Goal: Information Seeking & Learning: Learn about a topic

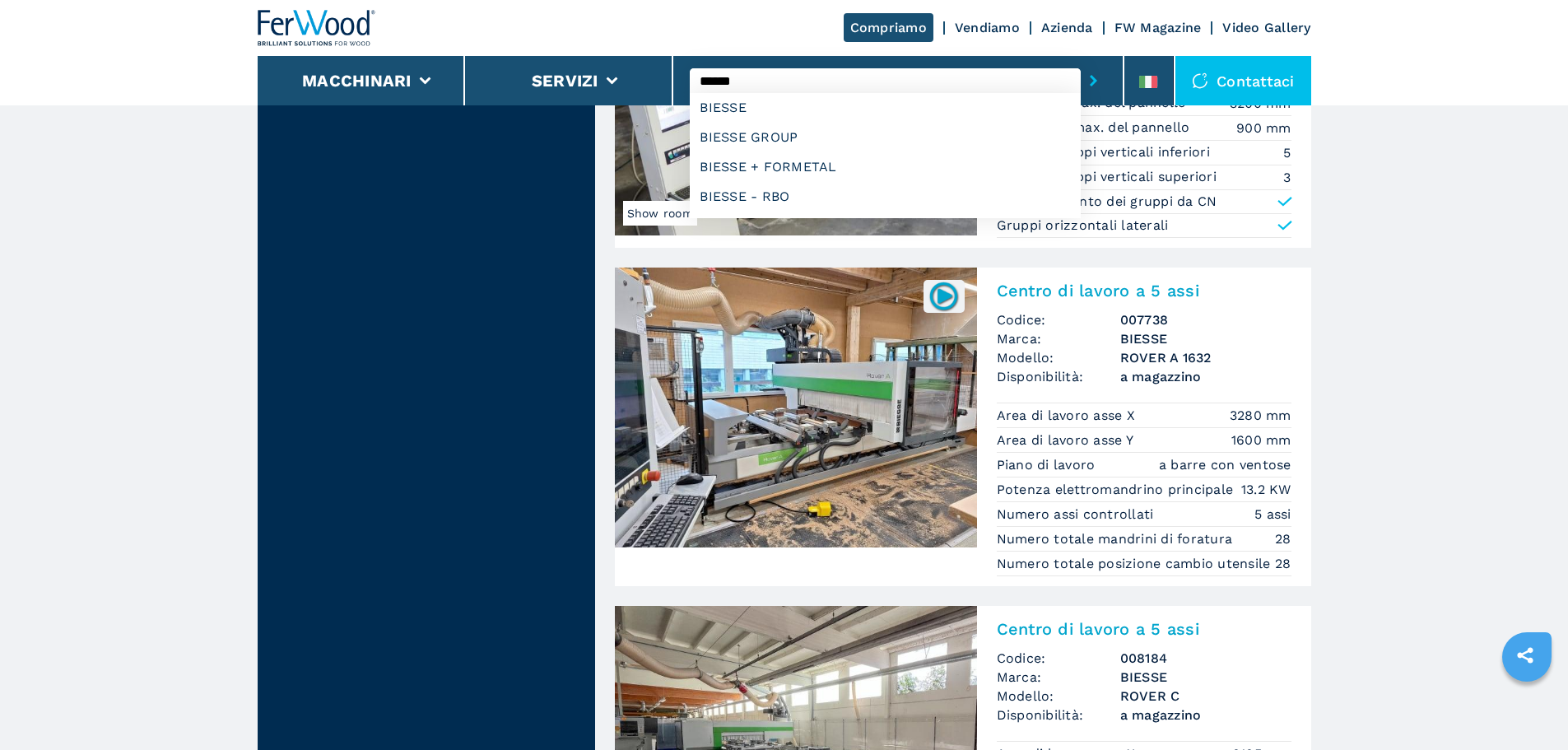
scroll to position [3622, 0]
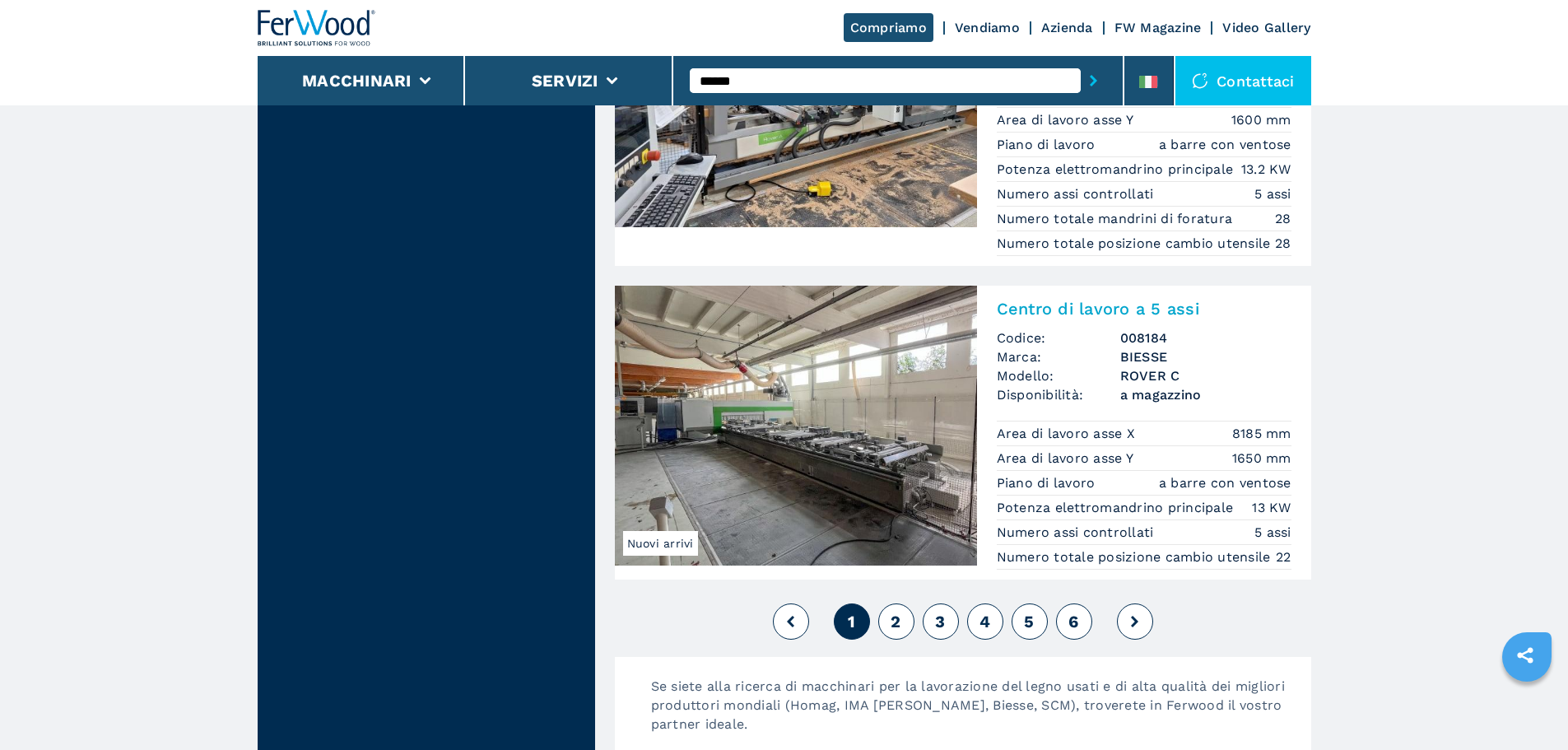
scroll to position [3952, 0]
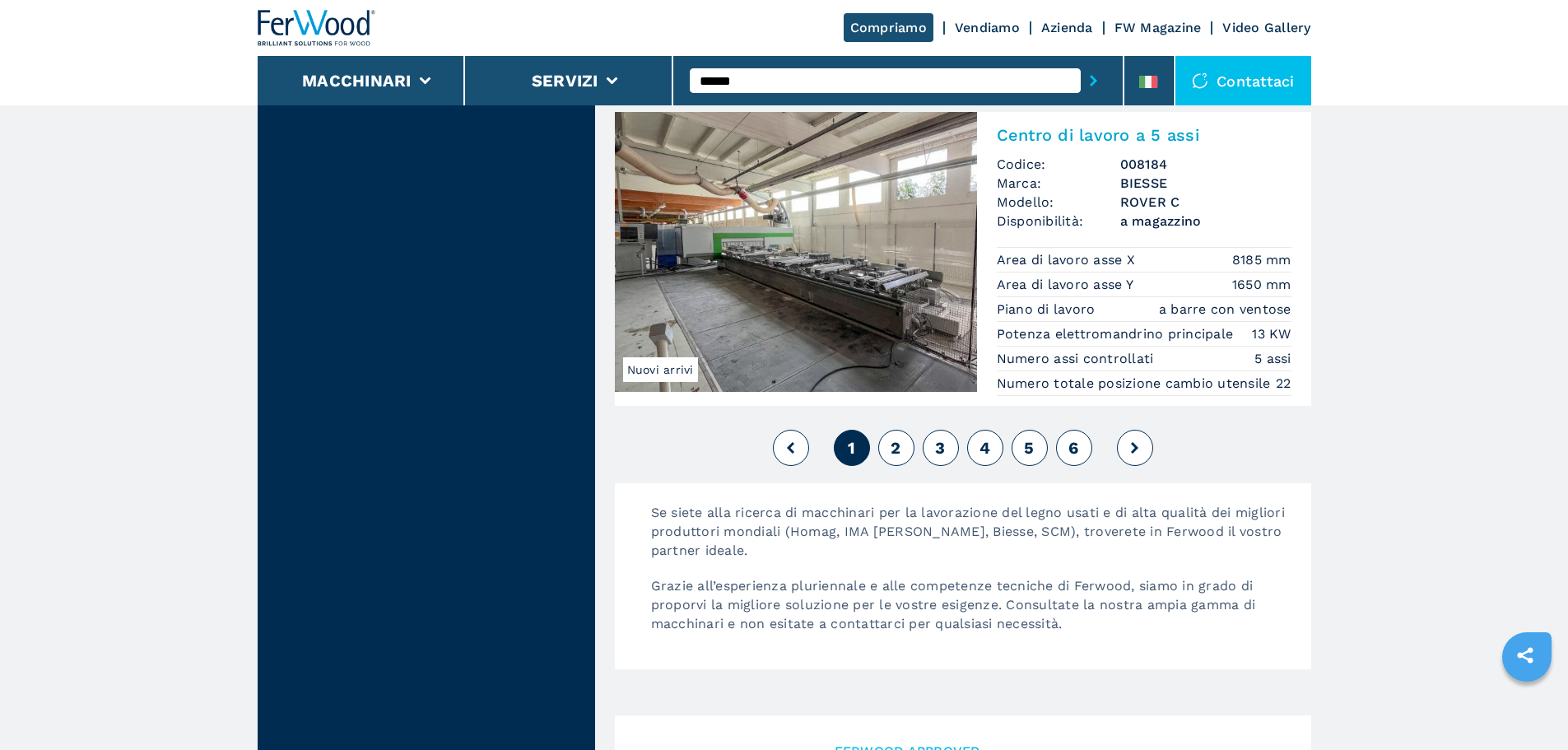
click at [897, 458] on span "2" at bounding box center [895, 448] width 10 height 20
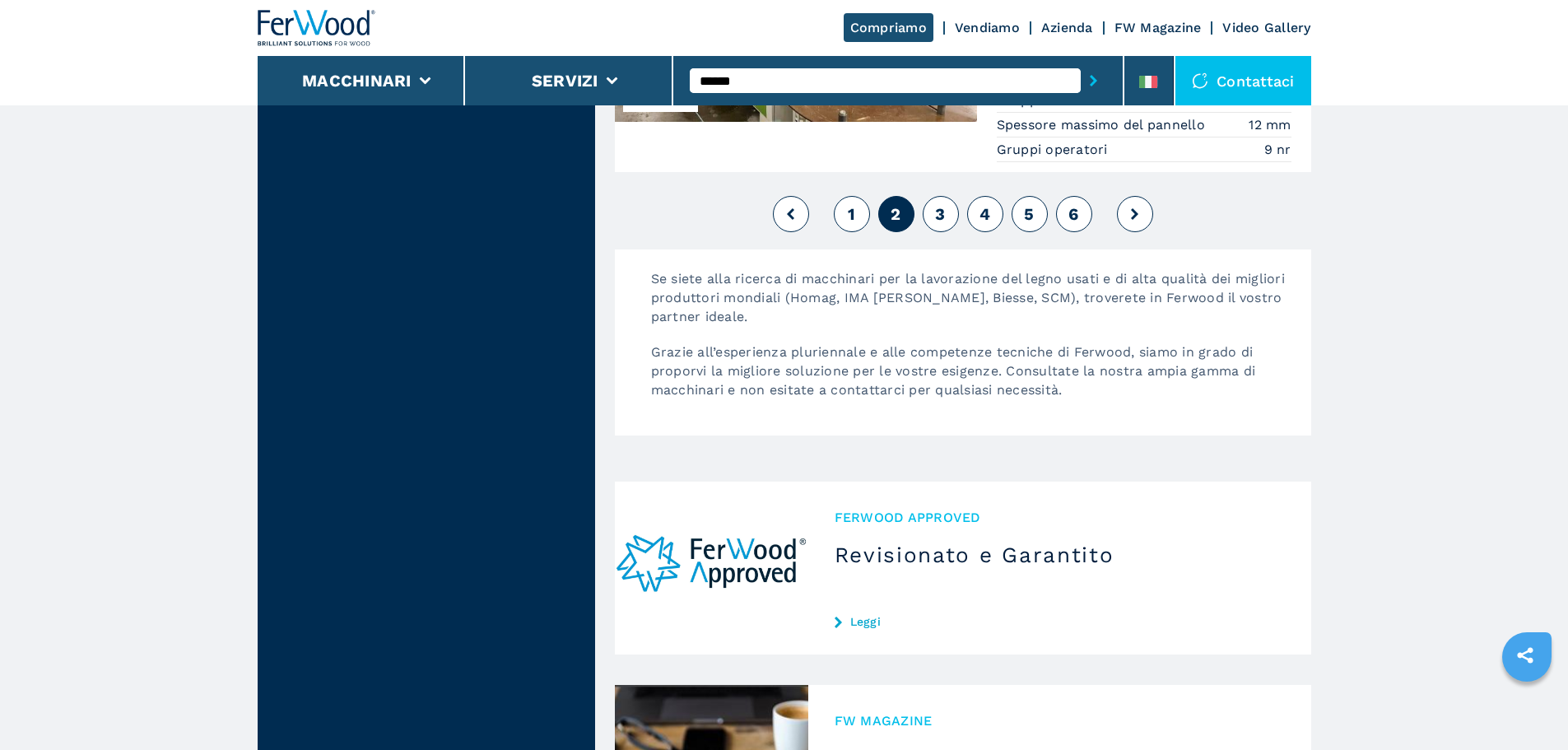
scroll to position [4034, 0]
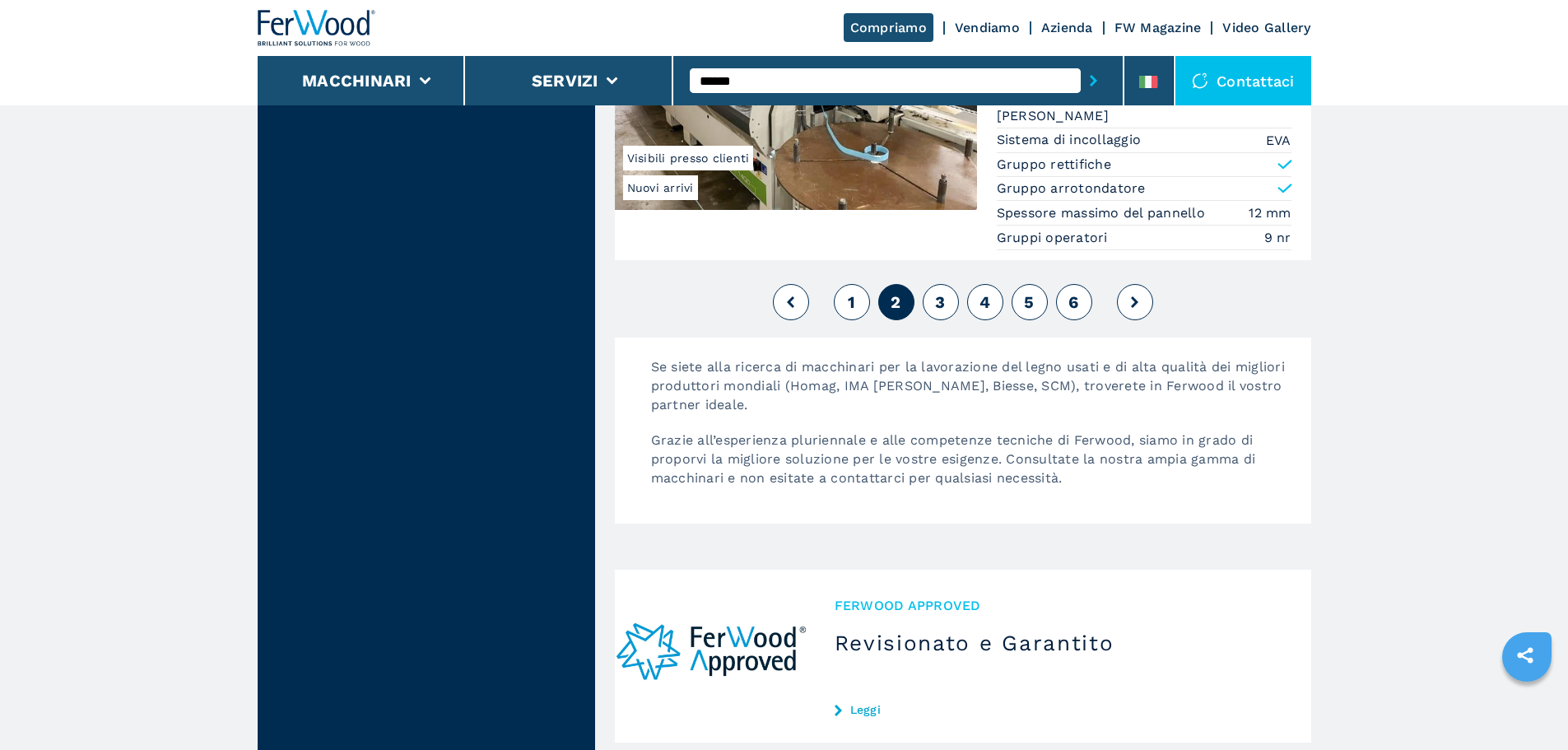
click at [947, 307] on button "3" at bounding box center [940, 302] width 37 height 37
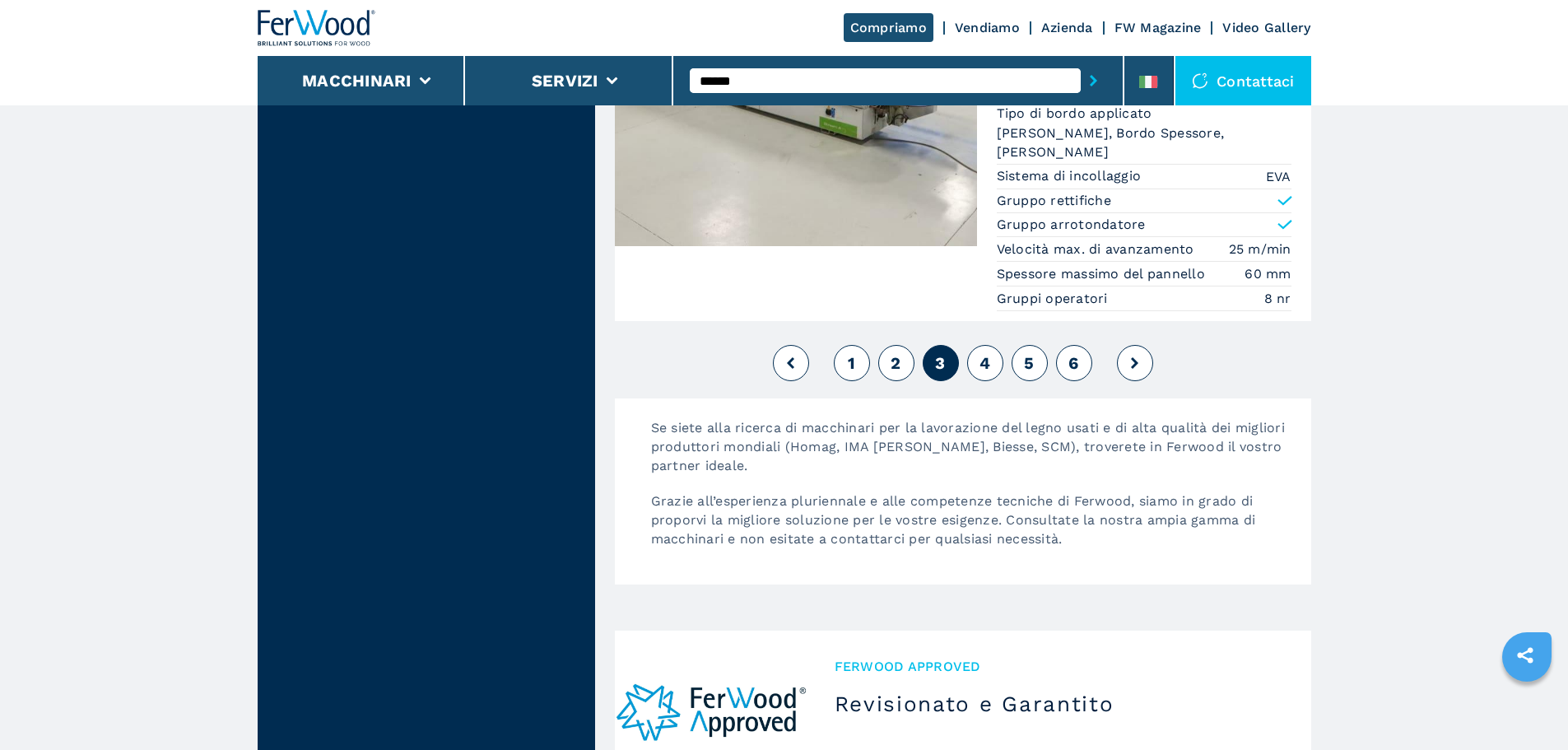
scroll to position [4281, 0]
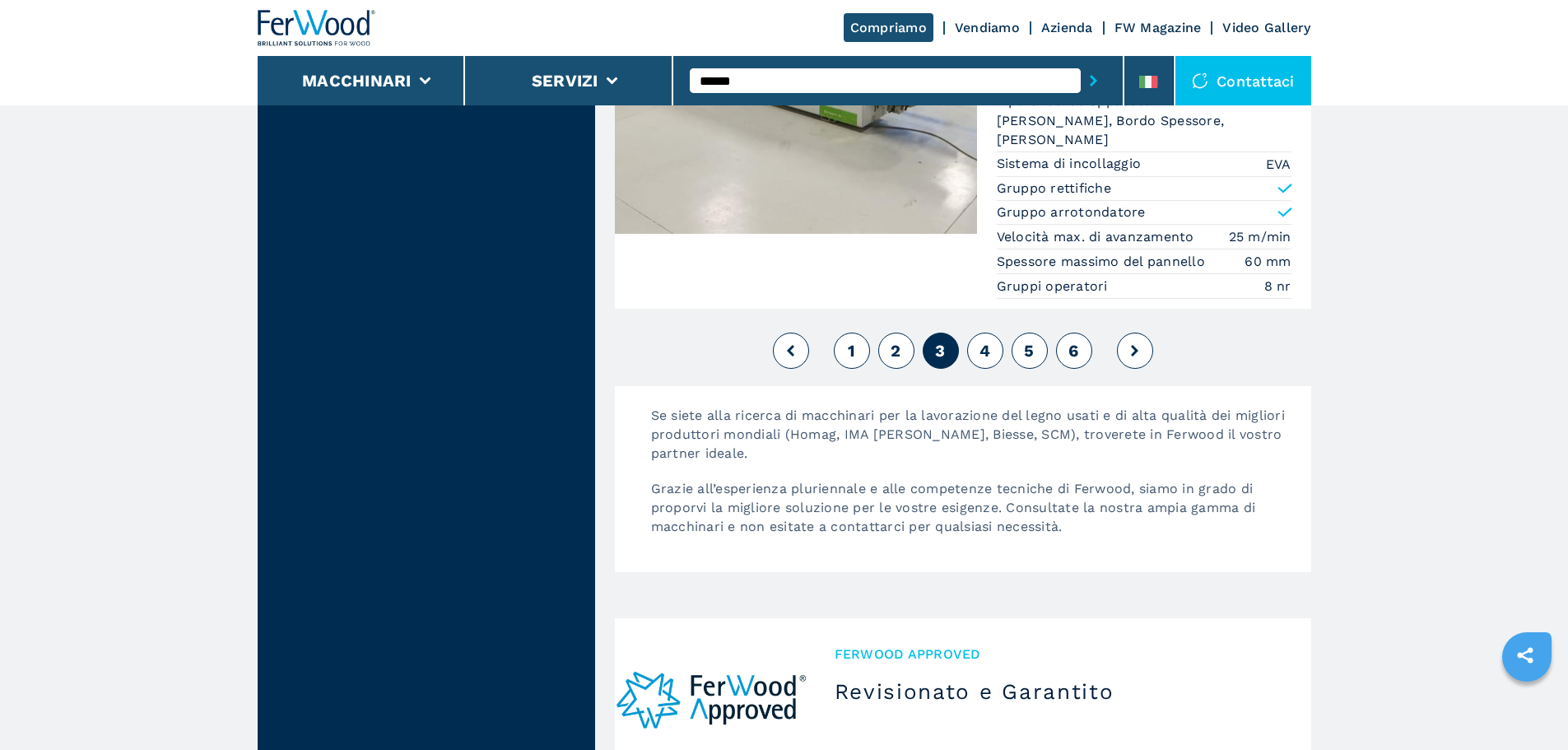
click at [974, 332] on button "4" at bounding box center [985, 350] width 37 height 37
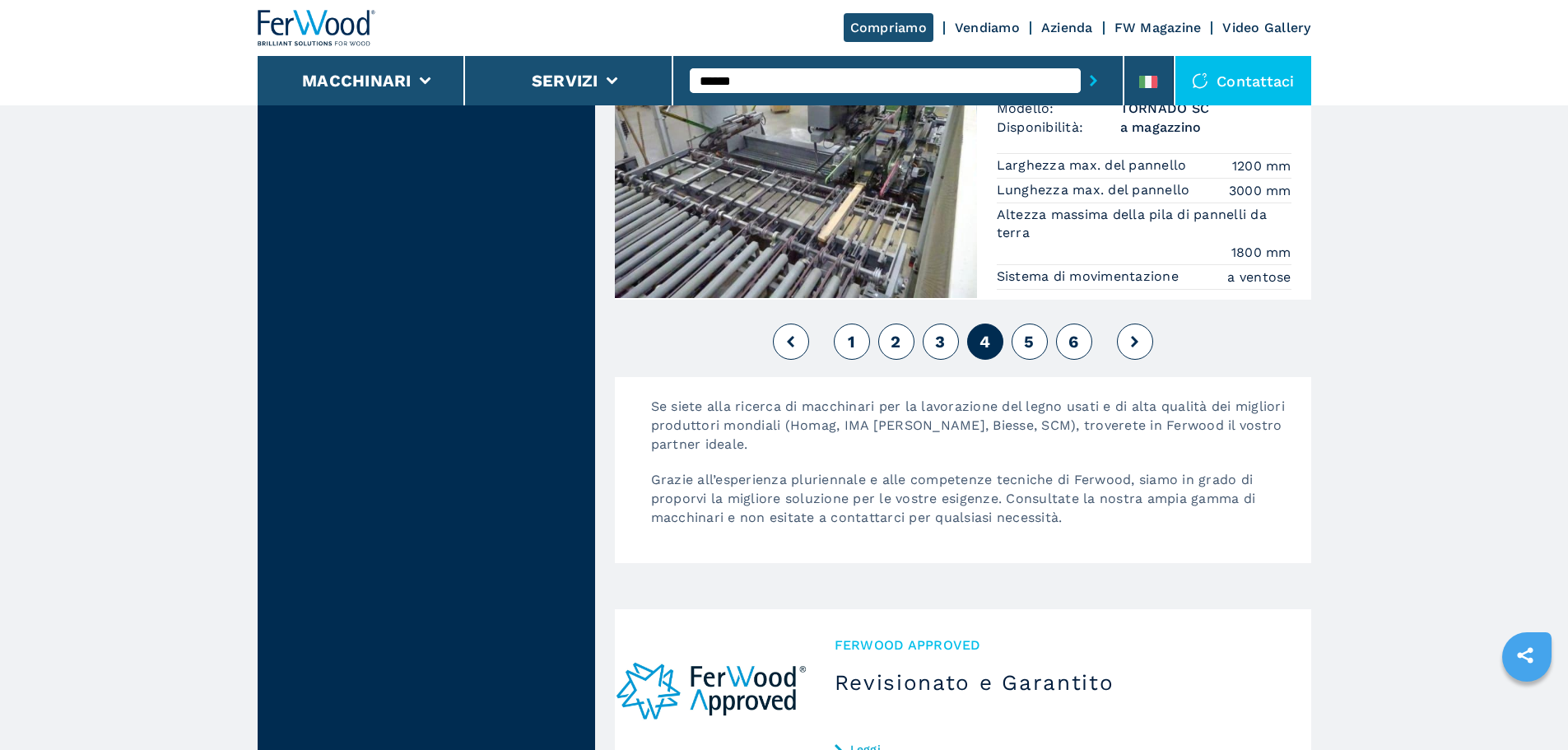
scroll to position [4034, 0]
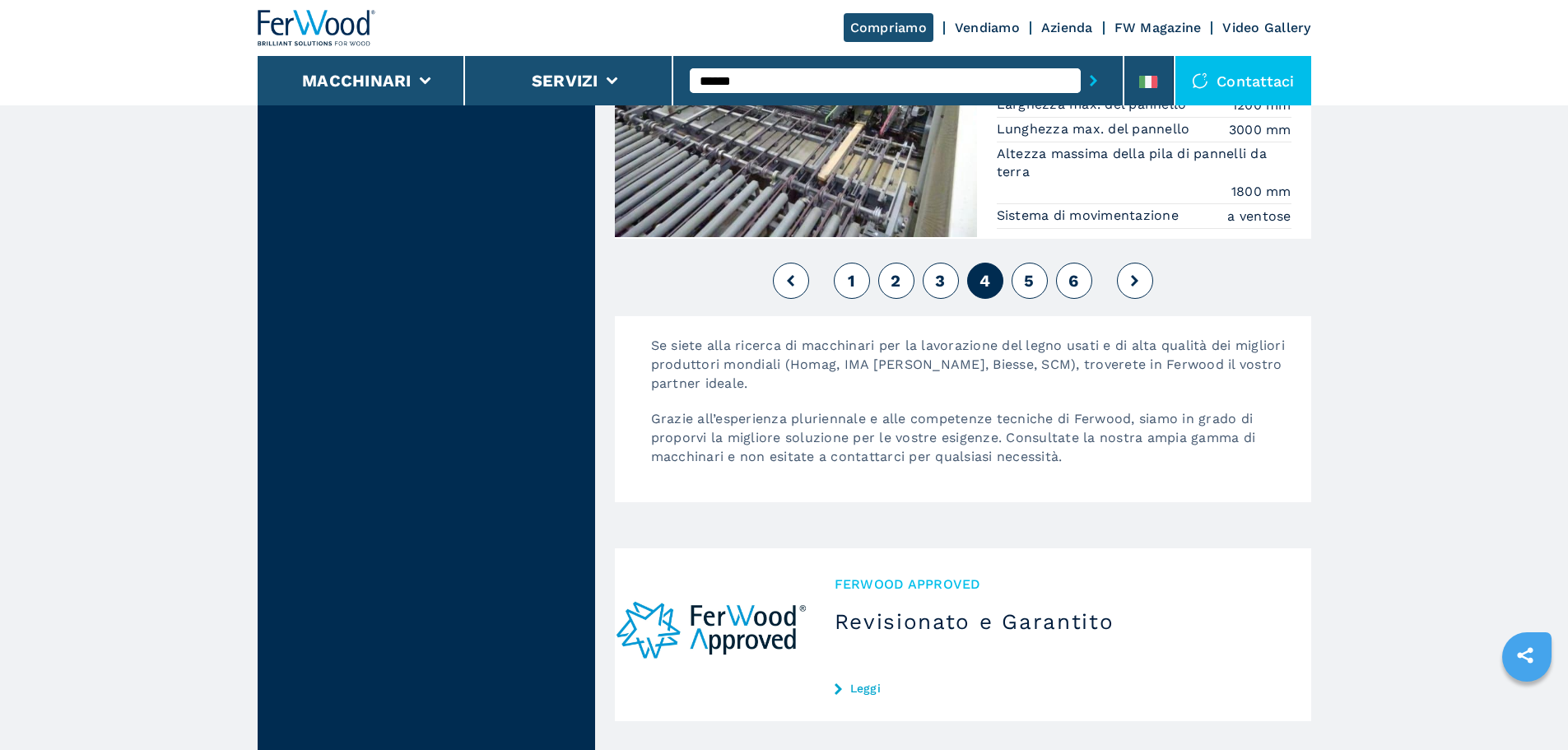
click at [1022, 263] on button "5" at bounding box center [1029, 281] width 37 height 37
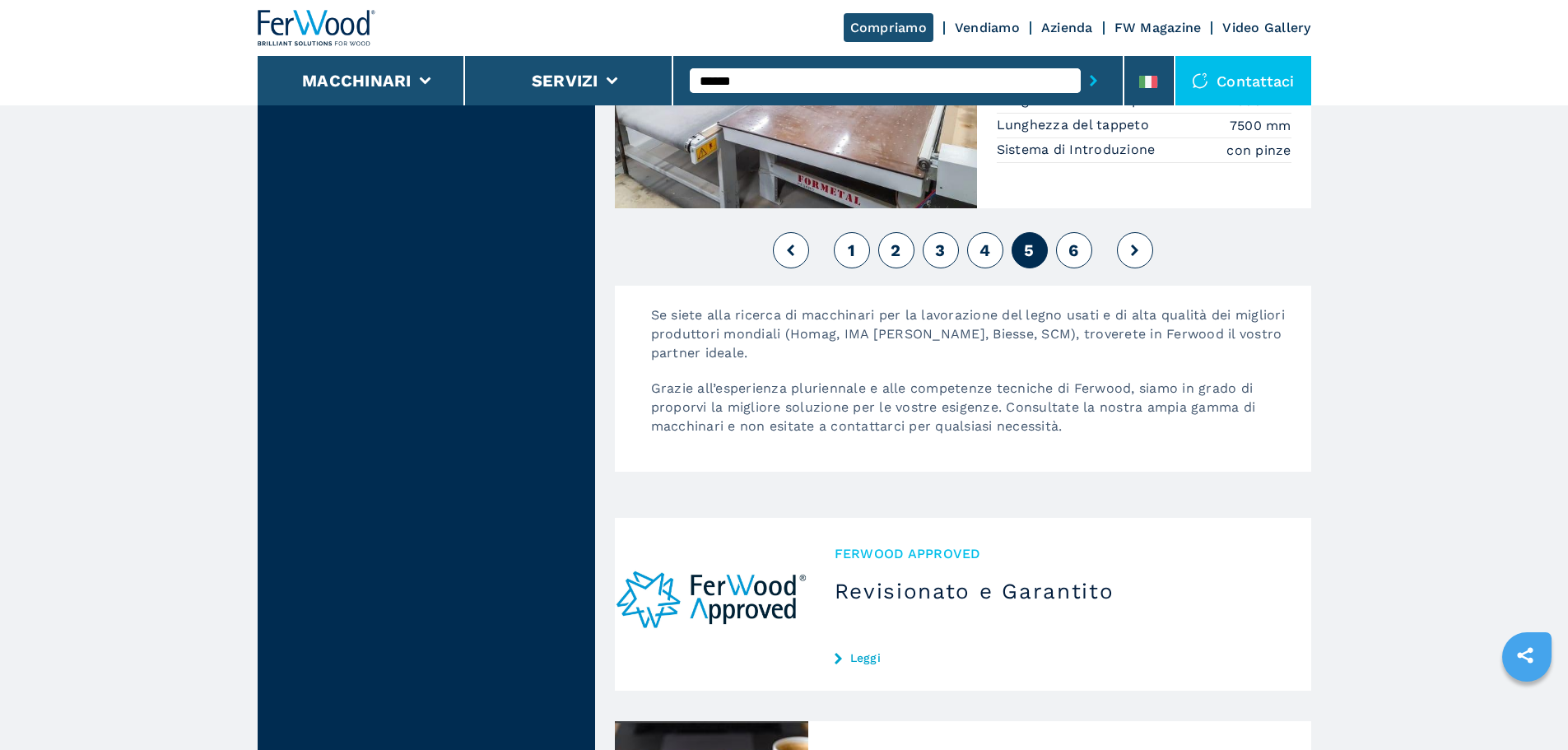
scroll to position [4116, 0]
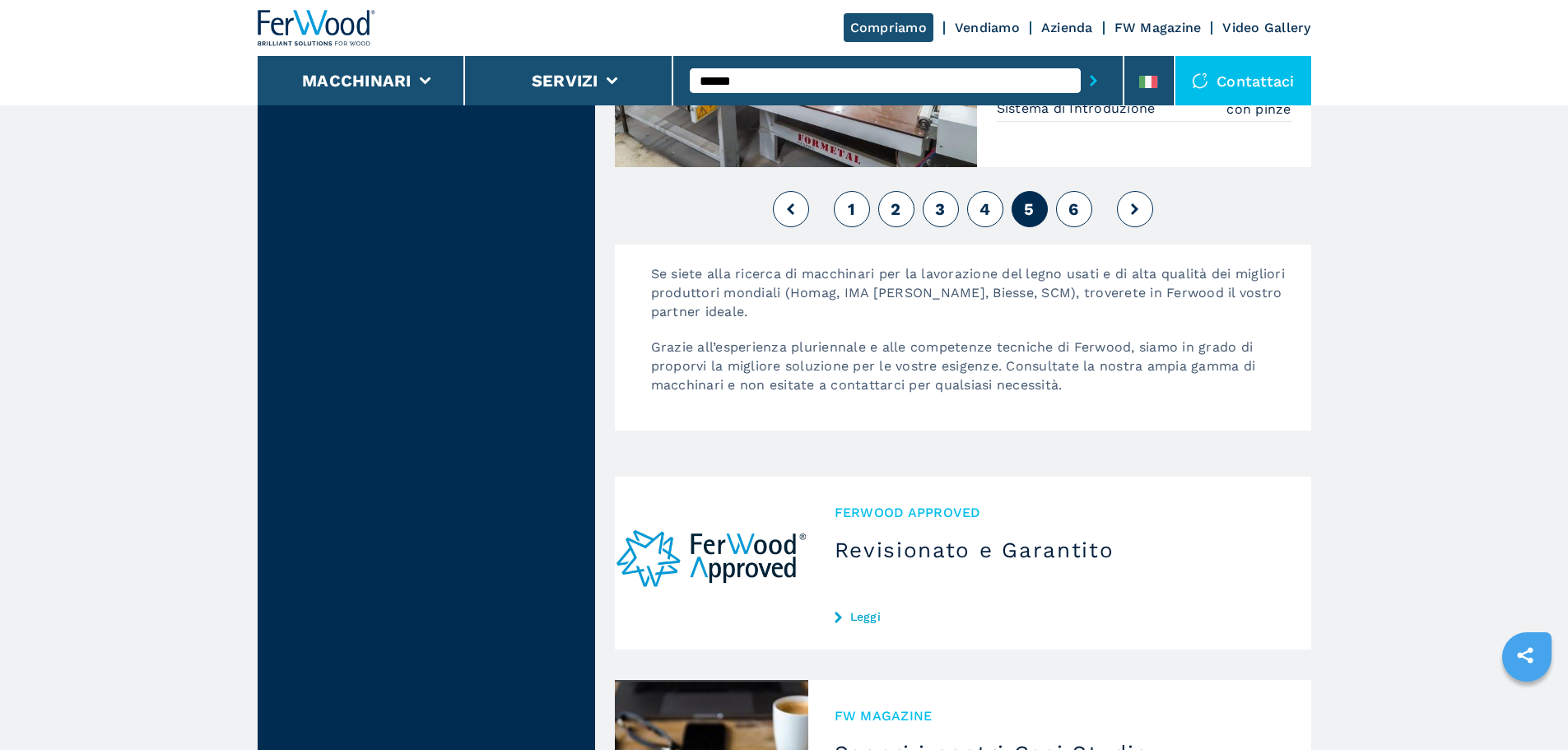
click at [1085, 227] on button "6" at bounding box center [1073, 208] width 37 height 37
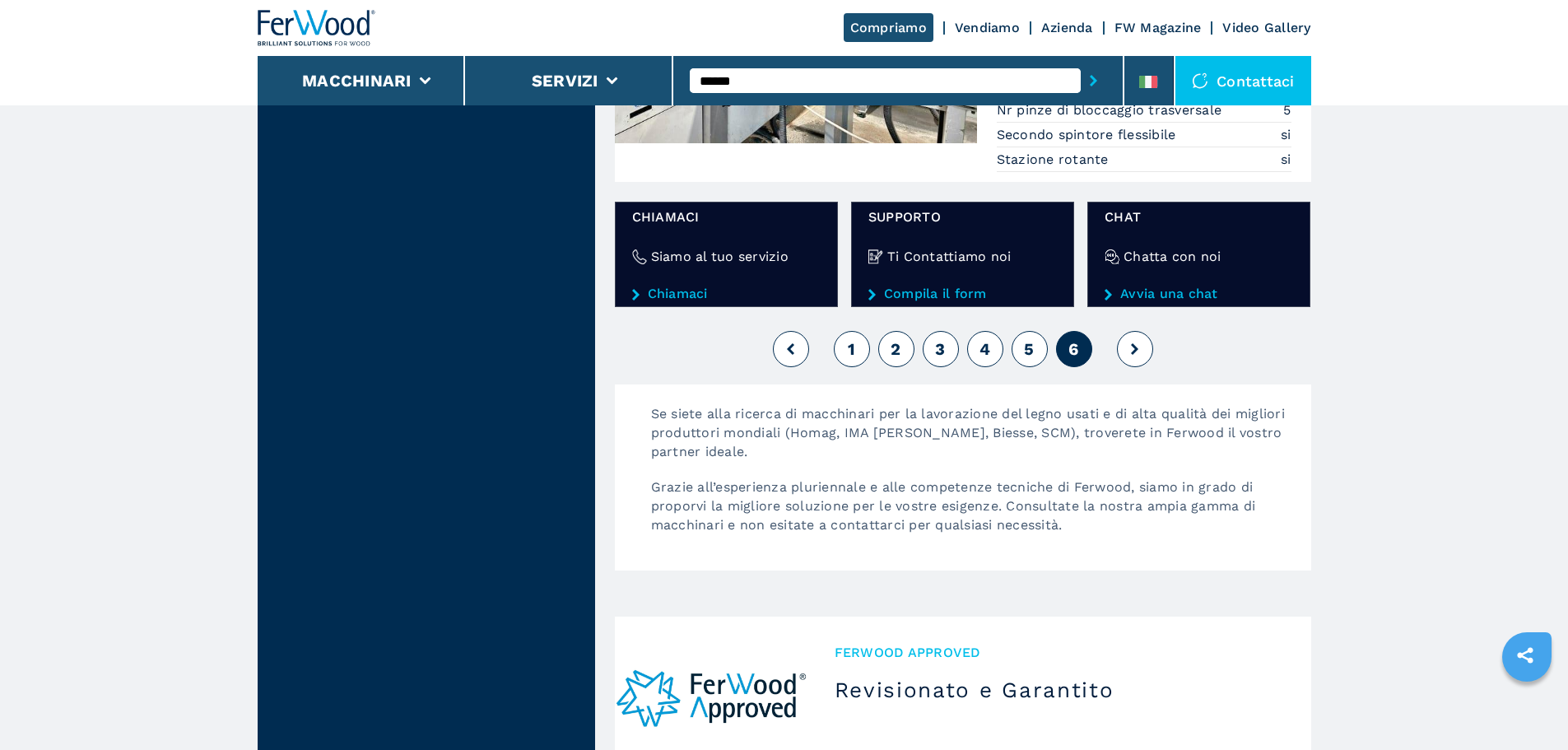
scroll to position [2059, 0]
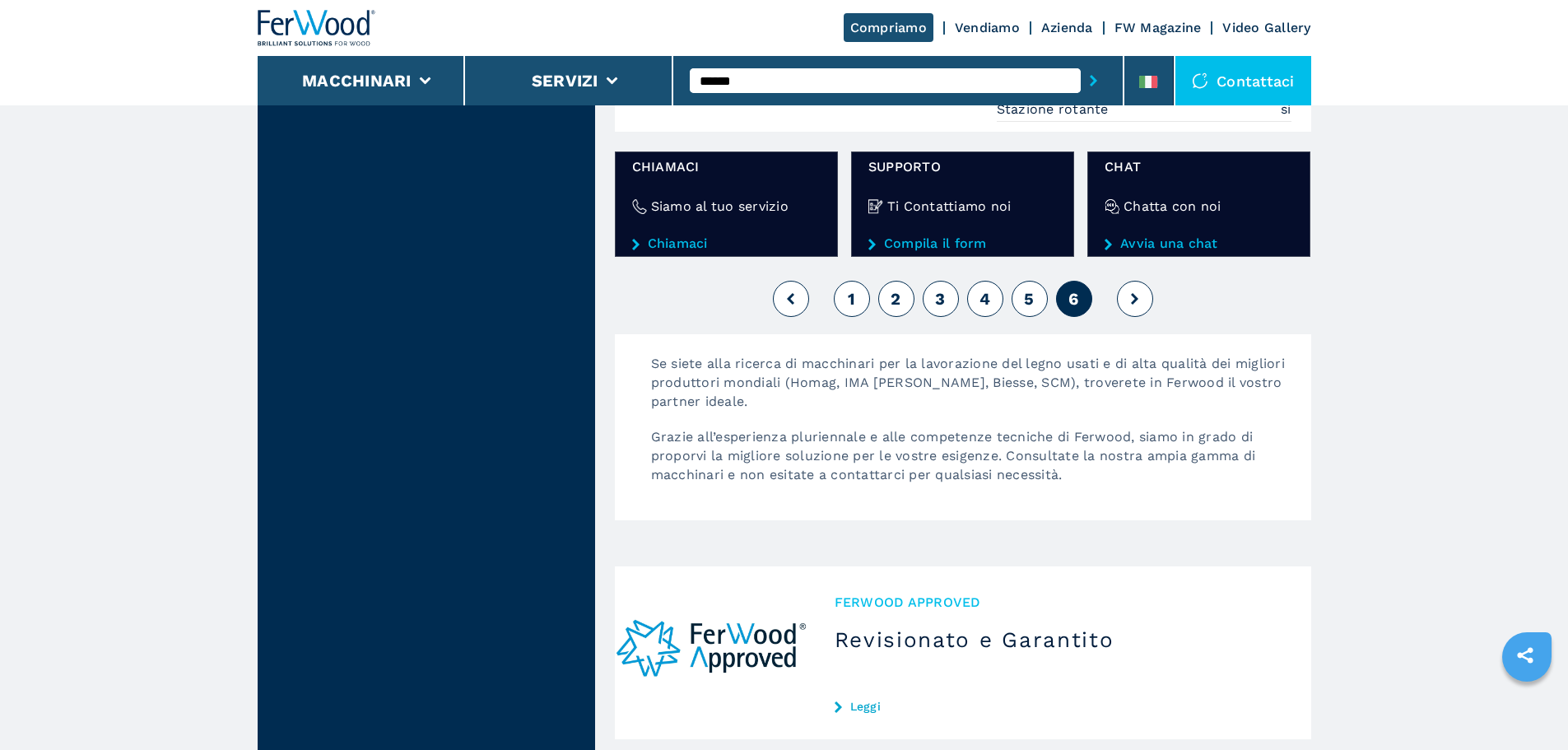
click at [1137, 287] on button at bounding box center [1134, 298] width 37 height 37
click at [1135, 293] on icon at bounding box center [1134, 298] width 8 height 11
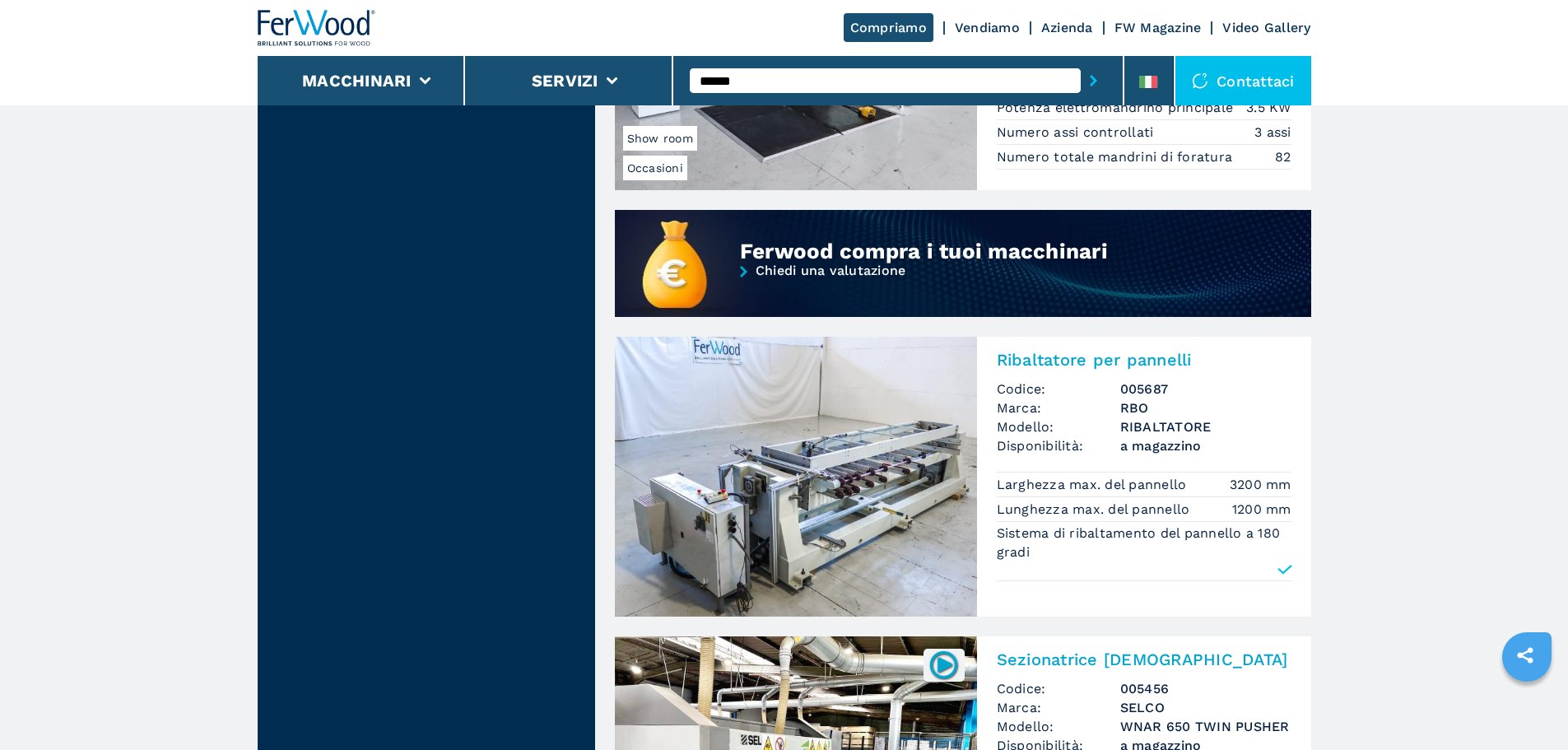
scroll to position [906, 0]
